Goal: Transaction & Acquisition: Subscribe to service/newsletter

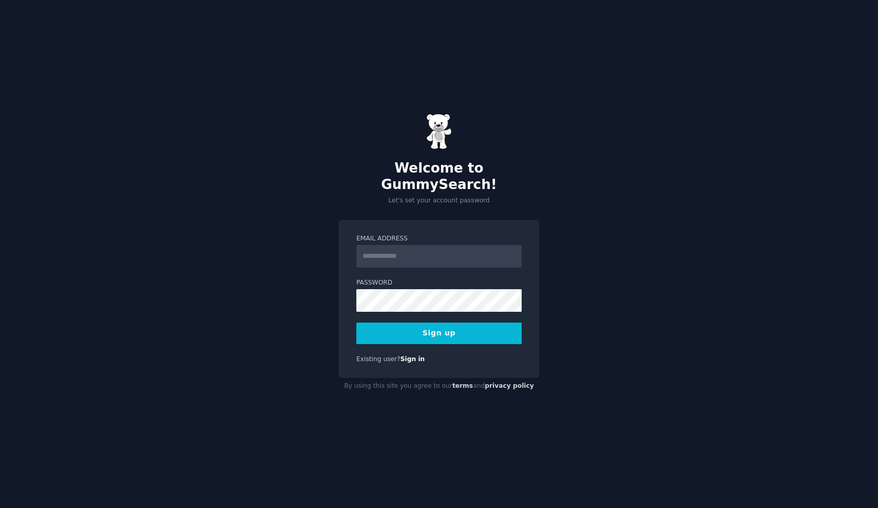
click at [389, 250] on input "Email Address" at bounding box center [438, 256] width 165 height 23
type input "*********"
type input "**********"
click at [436, 328] on button "Sign up" at bounding box center [438, 333] width 165 height 22
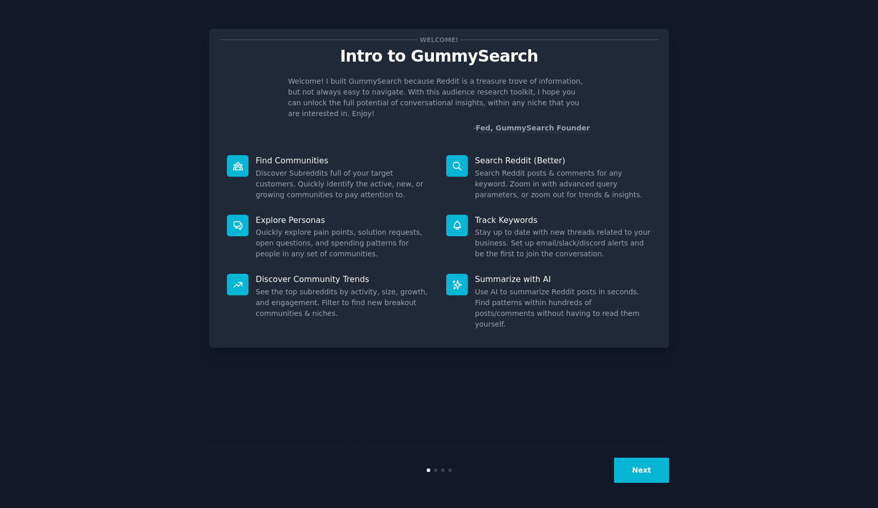
click at [646, 474] on button "Next" at bounding box center [641, 469] width 55 height 25
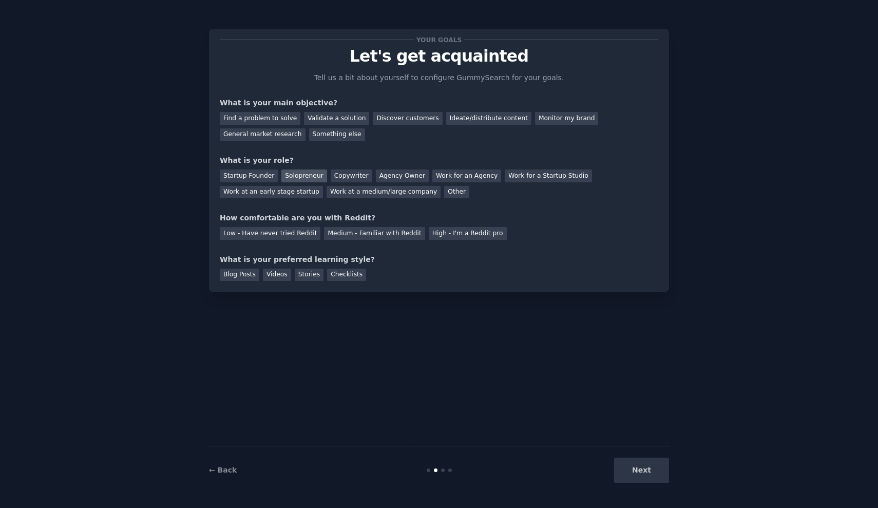
click at [299, 176] on div "Solopreneur" at bounding box center [303, 175] width 45 height 13
click at [482, 120] on div "Ideate/distribute content" at bounding box center [488, 118] width 85 height 13
click at [291, 232] on div "Low - Have never tried Reddit" at bounding box center [270, 233] width 101 height 13
click at [277, 276] on div "Videos" at bounding box center [277, 275] width 28 height 13
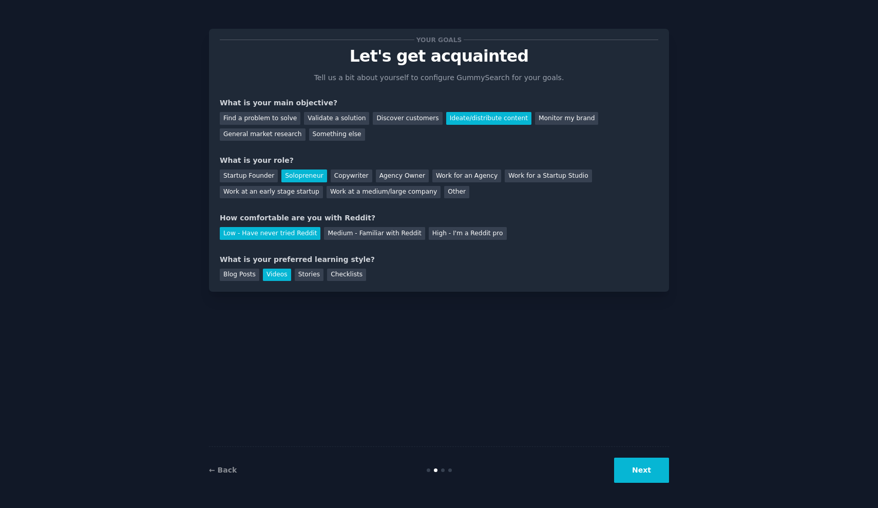
click at [653, 469] on button "Next" at bounding box center [641, 469] width 55 height 25
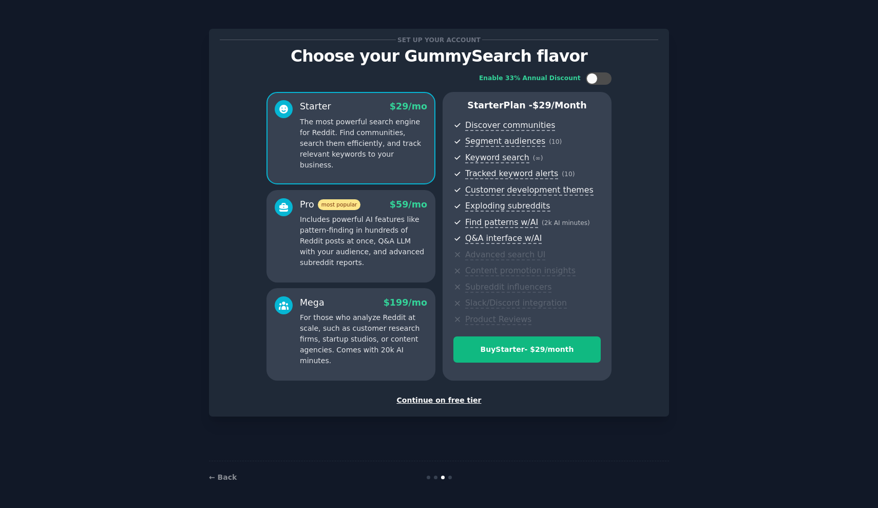
click at [433, 396] on div "Continue on free tier" at bounding box center [439, 400] width 438 height 11
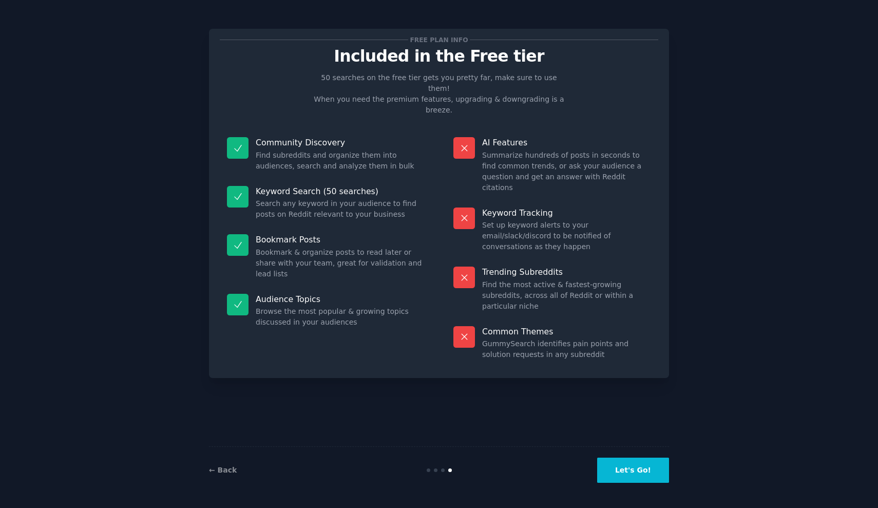
click at [636, 471] on button "Let's Go!" at bounding box center [633, 469] width 72 height 25
